Goal: Task Accomplishment & Management: Use online tool/utility

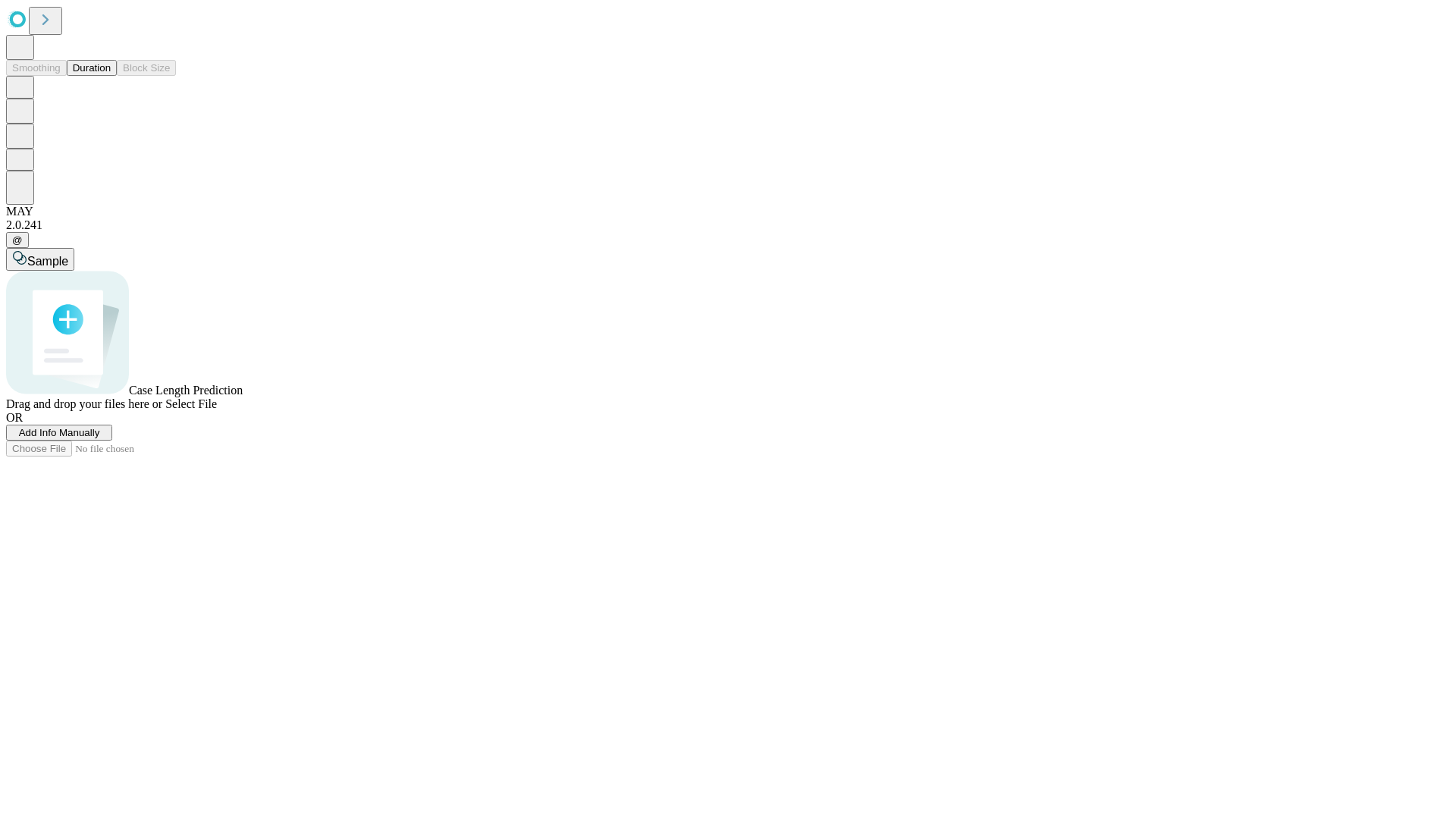
click at [111, 76] on button "Duration" at bounding box center [92, 68] width 50 height 16
click at [100, 438] on span "Add Info Manually" at bounding box center [59, 433] width 81 height 12
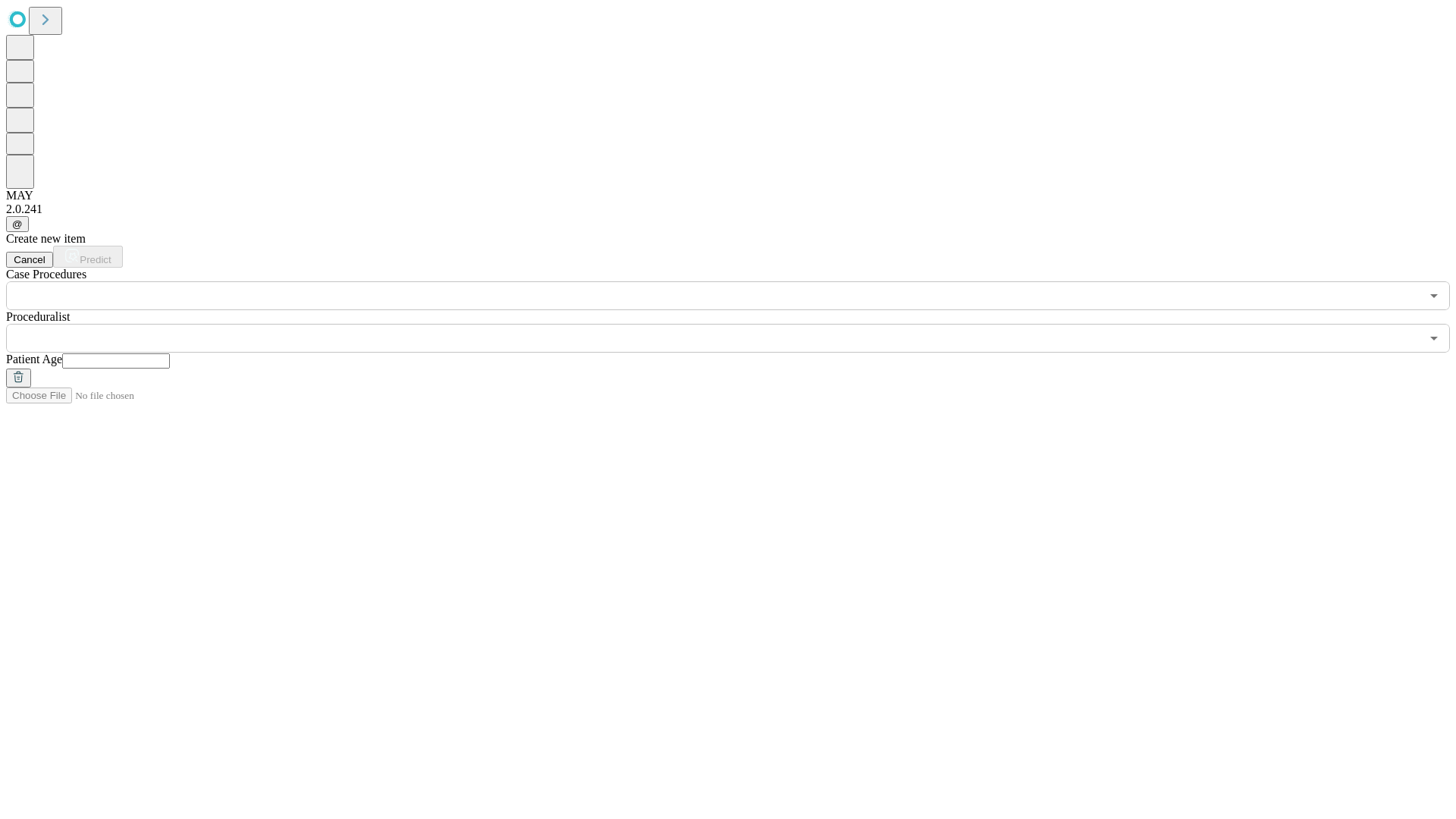
click at [170, 354] on input "text" at bounding box center [116, 361] width 108 height 15
type input "**"
click at [739, 324] on input "text" at bounding box center [714, 338] width 1415 height 29
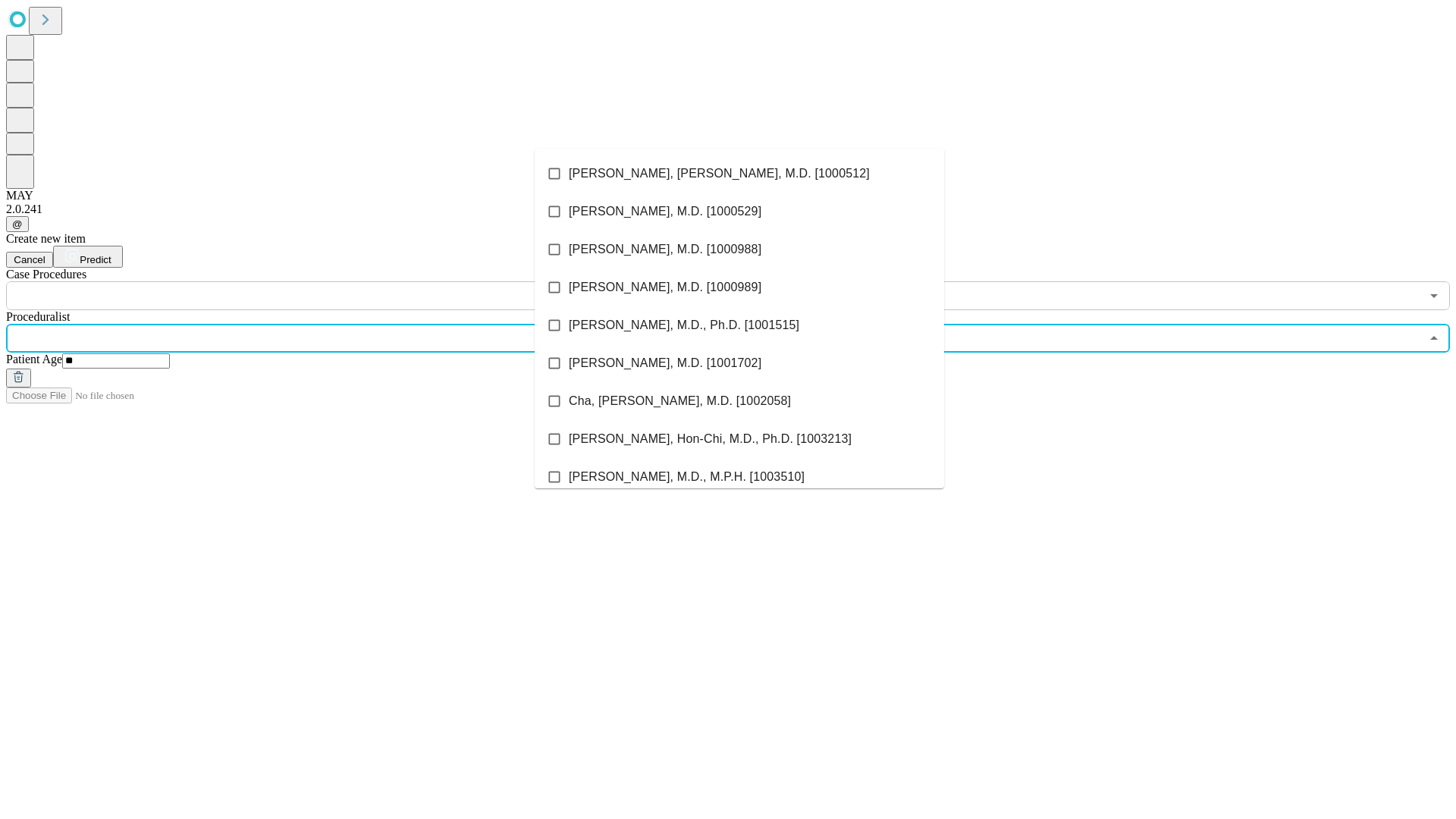
click at [740, 174] on li "[PERSON_NAME], [PERSON_NAME], M.D. [1000512]" at bounding box center [739, 174] width 409 height 38
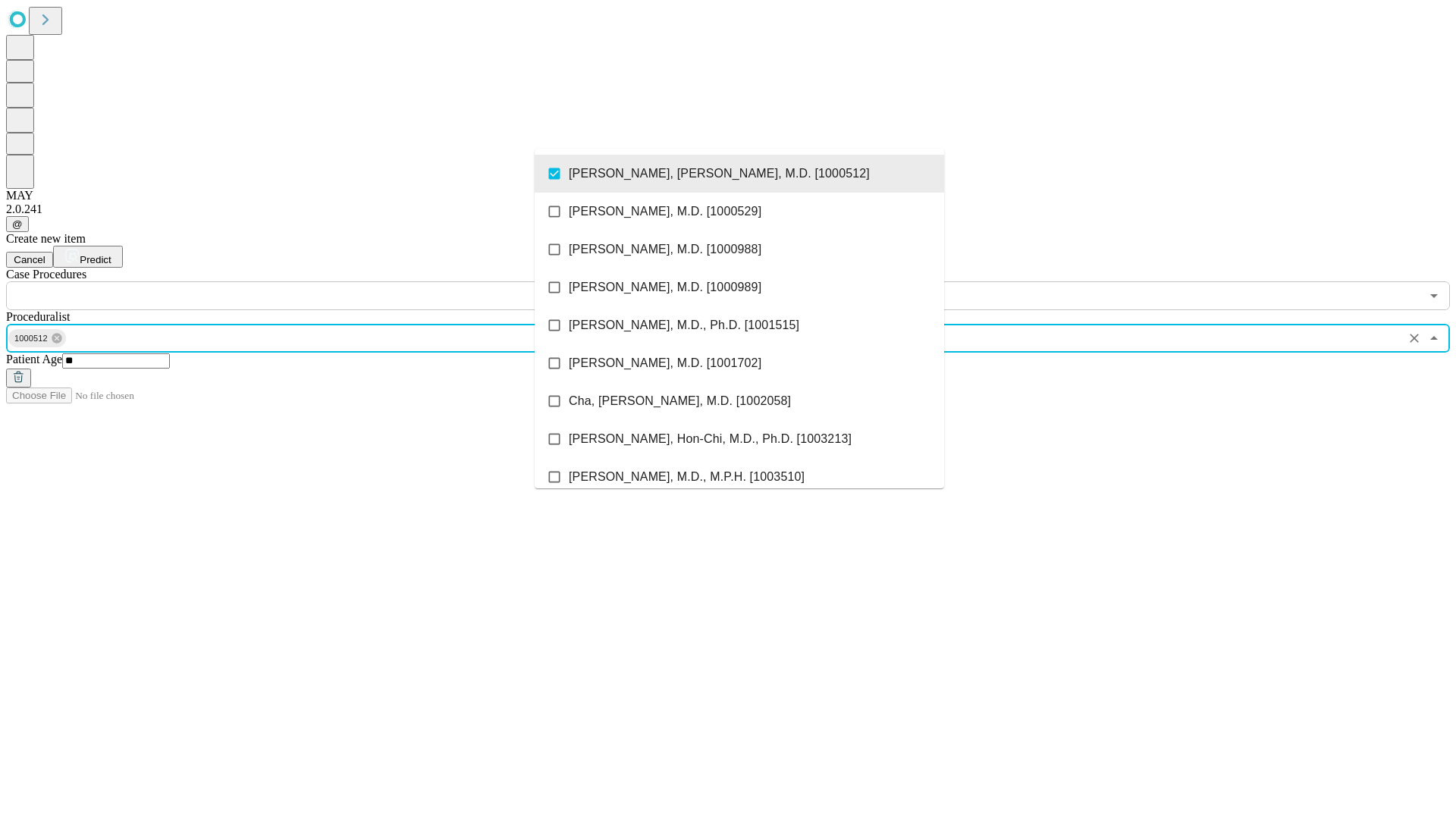
click at [319, 282] on input "text" at bounding box center [714, 296] width 1415 height 29
